Goal: Book appointment/travel/reservation

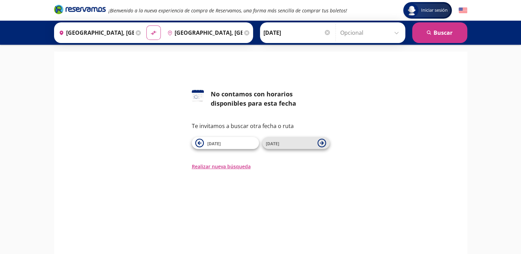
click at [316, 142] on button "[DATE]" at bounding box center [295, 143] width 67 height 12
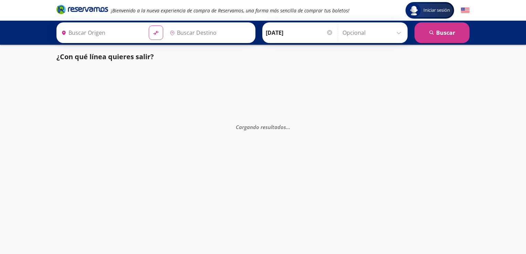
type input "[GEOGRAPHIC_DATA], [GEOGRAPHIC_DATA]"
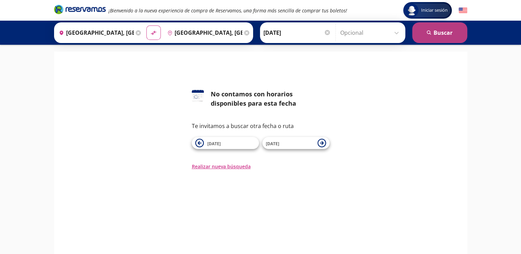
click at [434, 31] on button "search [GEOGRAPHIC_DATA]" at bounding box center [439, 32] width 55 height 21
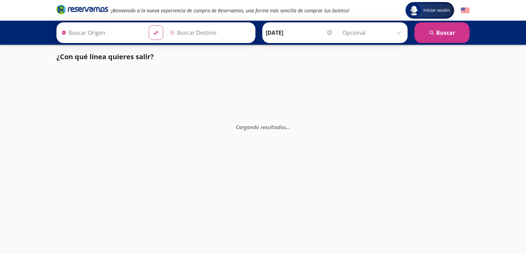
type input "[GEOGRAPHIC_DATA], [GEOGRAPHIC_DATA]"
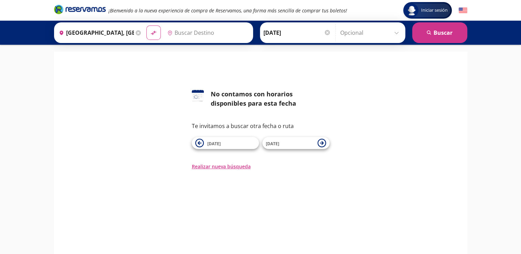
type input "[GEOGRAPHIC_DATA], [GEOGRAPHIC_DATA]"
click at [294, 145] on span "[DATE]" at bounding box center [290, 143] width 48 height 8
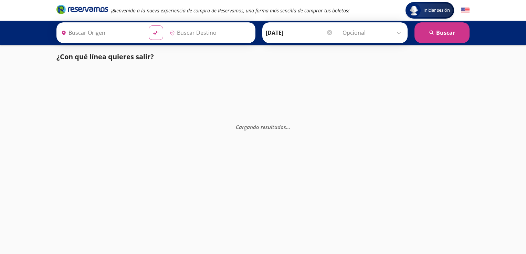
type input "[GEOGRAPHIC_DATA], [GEOGRAPHIC_DATA]"
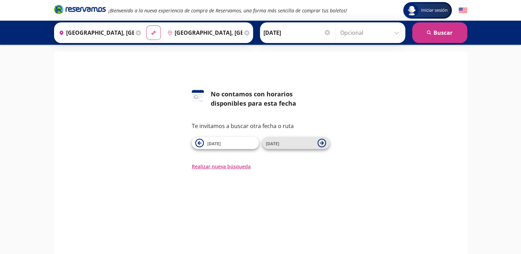
click at [294, 145] on span "[DATE]" at bounding box center [290, 143] width 48 height 8
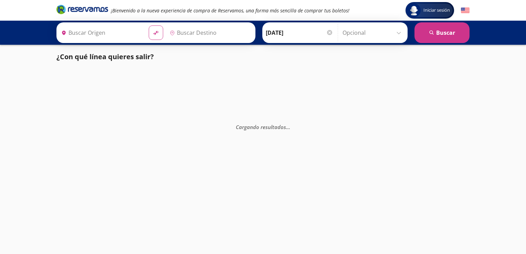
type input "[GEOGRAPHIC_DATA], [GEOGRAPHIC_DATA]"
